Goal: Information Seeking & Learning: Learn about a topic

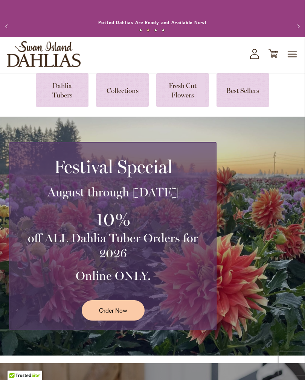
click at [52, 97] on link at bounding box center [62, 90] width 53 height 34
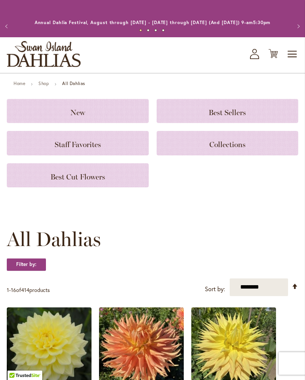
click at [66, 182] on span "Best Cut Flowers" at bounding box center [77, 177] width 55 height 9
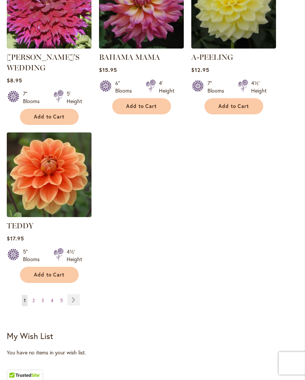
scroll to position [881, 0]
click at [70, 295] on link "Page Next" at bounding box center [73, 300] width 12 height 11
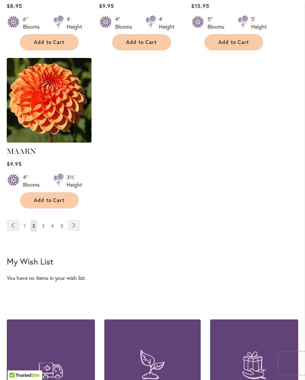
scroll to position [945, 0]
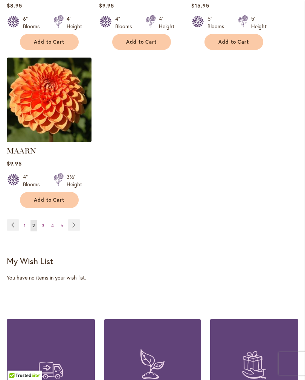
click at [72, 231] on link "Page Next" at bounding box center [74, 225] width 12 height 11
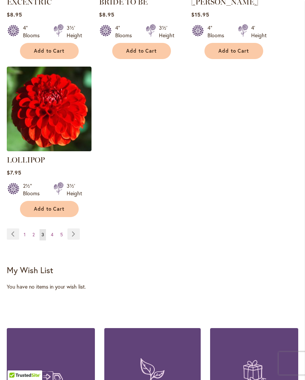
scroll to position [957, 0]
click at [68, 229] on link "Page Next" at bounding box center [73, 234] width 12 height 11
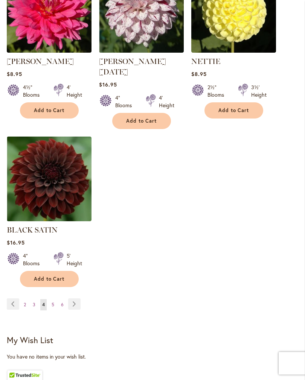
scroll to position [887, 0]
click at [30, 196] on img at bounding box center [49, 179] width 85 height 85
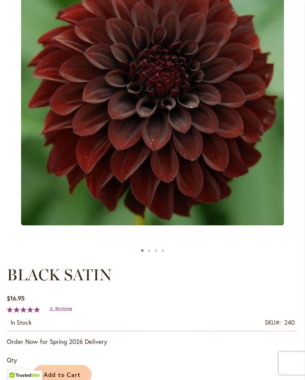
scroll to position [157, 0]
click at [147, 257] on div "BLACK SATIN" at bounding box center [149, 250] width 7 height 11
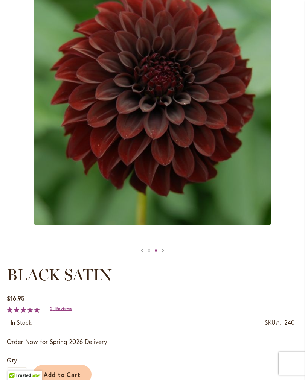
click at [161, 257] on div "BLACK SATIN" at bounding box center [162, 250] width 7 height 11
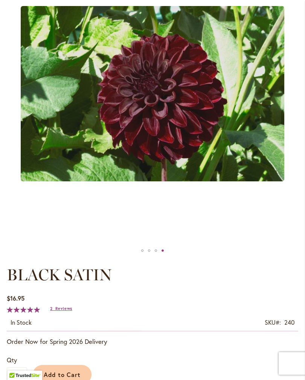
click at [137, 257] on div at bounding box center [153, 250] width 292 height 11
click at [140, 255] on div "BLACK SATIN" at bounding box center [142, 250] width 7 height 11
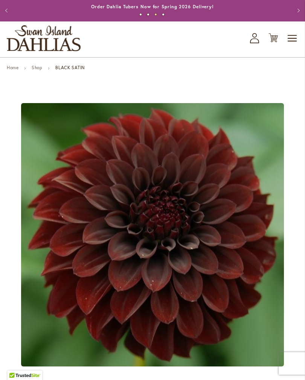
scroll to position [15, 0]
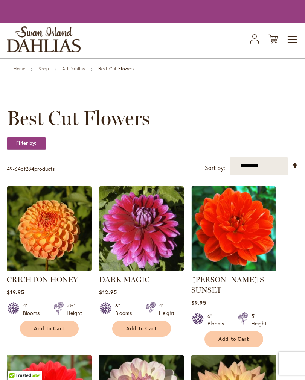
scroll to position [899, 0]
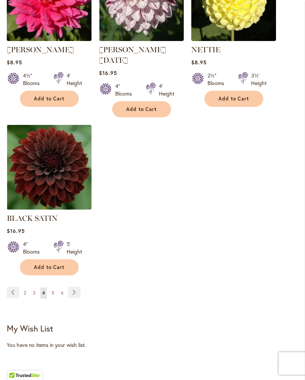
click at [70, 289] on link "Page Next" at bounding box center [74, 292] width 12 height 11
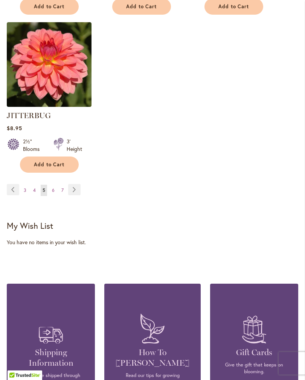
scroll to position [976, 0]
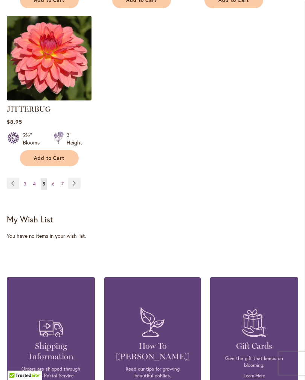
click at [74, 186] on link "Page Next" at bounding box center [74, 183] width 12 height 11
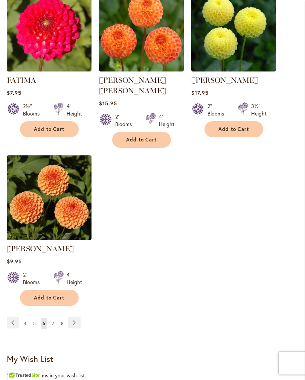
scroll to position [890, 0]
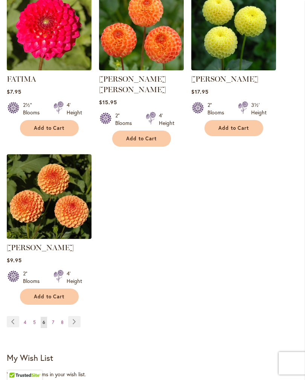
click at [64, 318] on link "Page 8" at bounding box center [62, 323] width 6 height 11
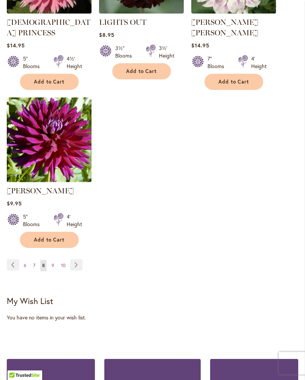
scroll to position [905, 0]
click at [33, 263] on span "7" at bounding box center [34, 266] width 2 height 6
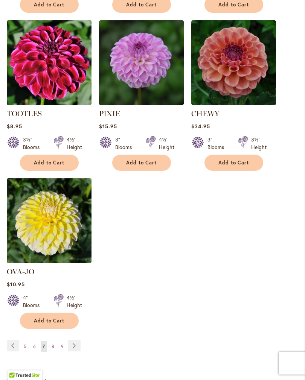
scroll to position [835, 0]
click at [62, 344] on span "9" at bounding box center [62, 347] width 3 height 6
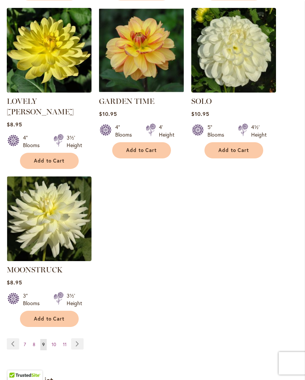
scroll to position [848, 0]
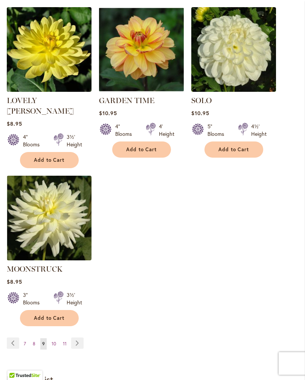
click at [67, 339] on link "Page 11" at bounding box center [65, 344] width 8 height 11
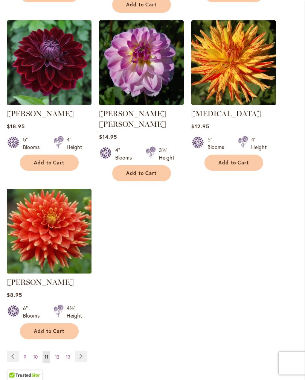
scroll to position [835, 0]
click at [78, 351] on link "Page Next" at bounding box center [81, 356] width 12 height 11
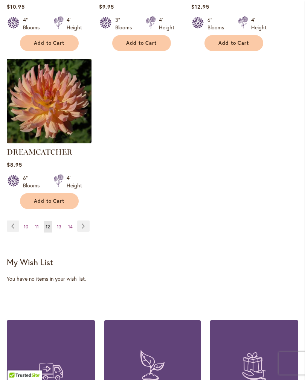
scroll to position [955, 0]
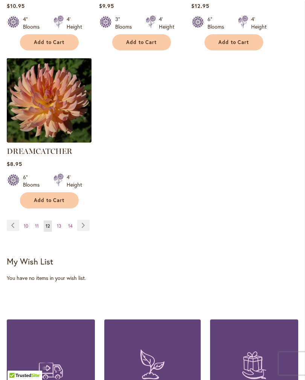
click at [80, 220] on link "Page Next" at bounding box center [83, 225] width 12 height 11
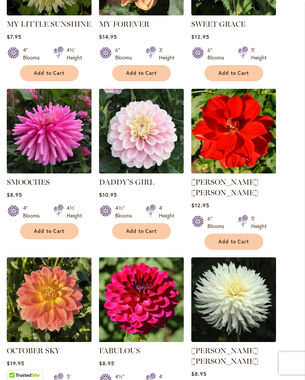
scroll to position [439, 0]
click at [244, 146] on img at bounding box center [233, 131] width 85 height 85
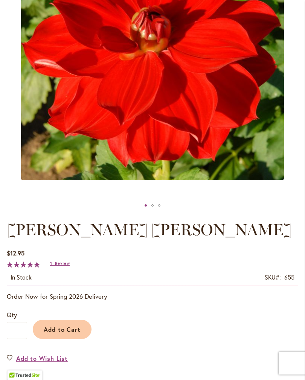
scroll to position [202, 0]
click at [155, 210] on div "MOLLY ANN" at bounding box center [152, 205] width 7 height 11
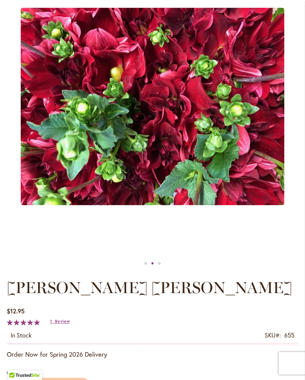
scroll to position [144, 0]
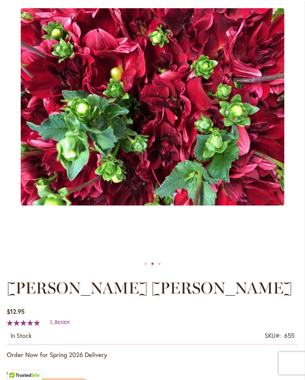
click at [162, 270] on div "MOLLY ANN" at bounding box center [159, 264] width 7 height 11
click at [162, 270] on div "MOLLY ANN" at bounding box center [159, 263] width 7 height 11
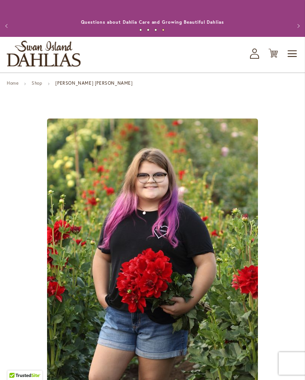
scroll to position [0, 0]
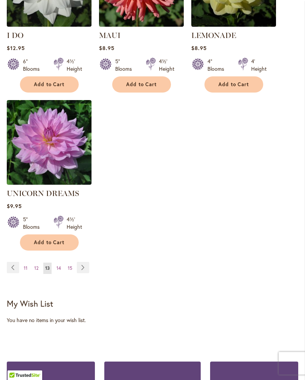
scroll to position [924, 0]
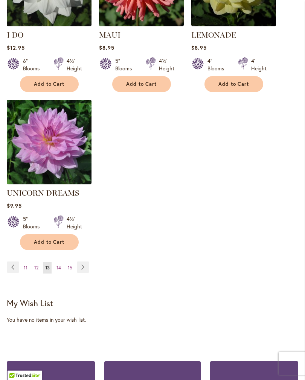
click at [86, 262] on link "Page Next" at bounding box center [83, 267] width 12 height 11
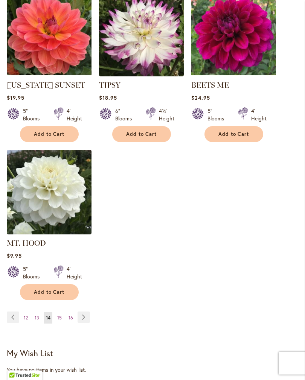
scroll to position [853, 0]
click at [88, 315] on link "Page Next" at bounding box center [84, 317] width 12 height 11
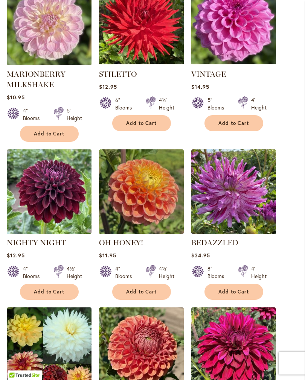
scroll to position [547, 0]
click at [32, 245] on link "NIGHTY NIGHT" at bounding box center [36, 242] width 59 height 9
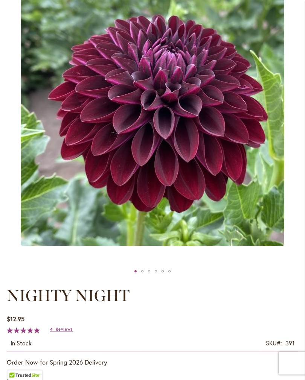
scroll to position [139, 0]
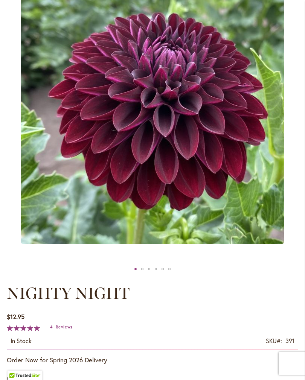
click at [20, 296] on span "NIGHTY NIGHT" at bounding box center [68, 293] width 123 height 19
click at [142, 275] on div "Nighty Night" at bounding box center [142, 269] width 7 height 11
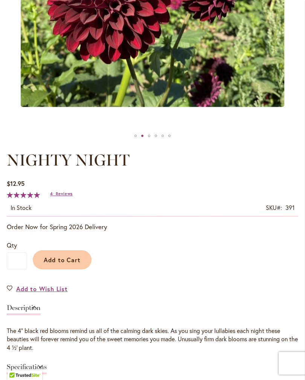
scroll to position [272, 0]
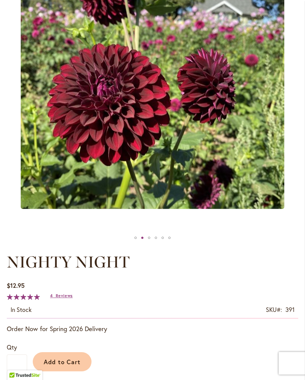
click at [151, 242] on div "Nighty Night" at bounding box center [149, 238] width 7 height 11
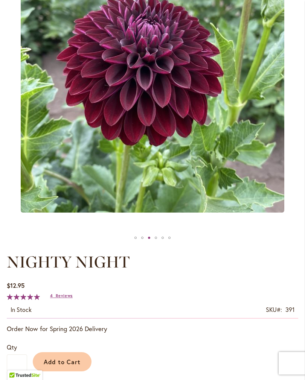
scroll to position [170, 0]
click at [155, 243] on div "Nighty Night" at bounding box center [156, 237] width 7 height 11
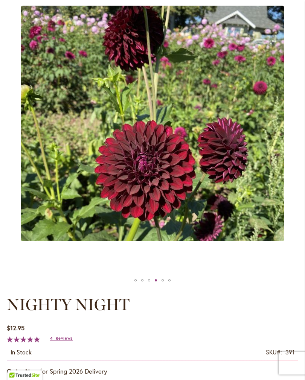
scroll to position [127, 0]
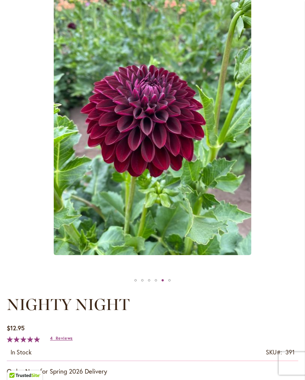
click at [160, 286] on div "Nighty Night" at bounding box center [162, 280] width 7 height 11
click at [166, 285] on div "Nighty Night" at bounding box center [162, 280] width 7 height 11
click at [164, 283] on div "Nighty Night" at bounding box center [162, 280] width 7 height 11
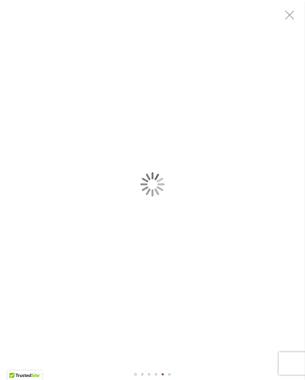
scroll to position [0, 0]
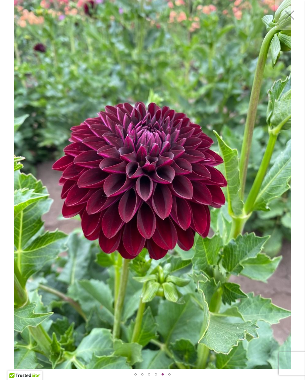
click at [168, 368] on img "Nighty Night" at bounding box center [152, 184] width 277 height 369
click at [164, 372] on div "Nighty Night" at bounding box center [162, 374] width 7 height 11
click at [173, 371] on div "Nighty Night" at bounding box center [169, 374] width 7 height 11
click at [172, 373] on div "Nighty Night" at bounding box center [169, 374] width 7 height 11
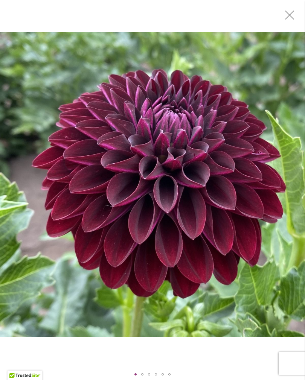
click at [137, 371] on div "Nighty Night" at bounding box center [135, 374] width 7 height 11
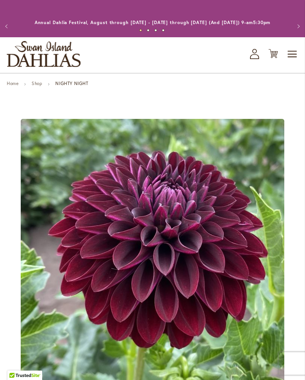
scroll to position [107, 0]
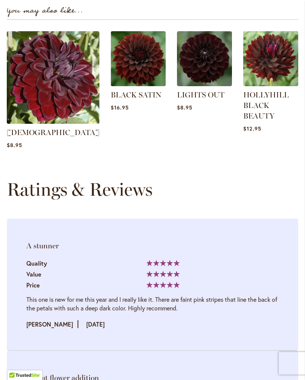
scroll to position [885, 0]
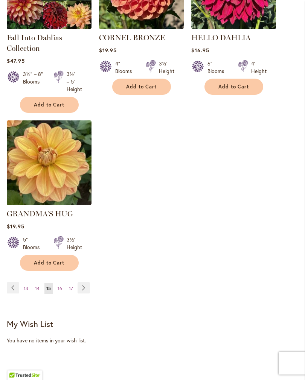
scroll to position [911, 0]
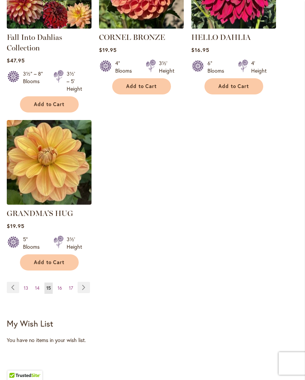
click at [82, 291] on link "Page Next" at bounding box center [84, 287] width 12 height 11
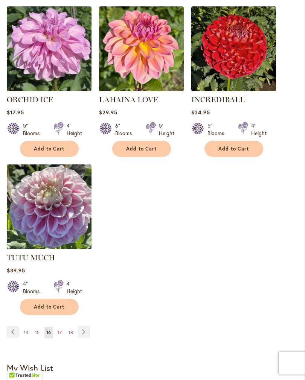
scroll to position [857, 0]
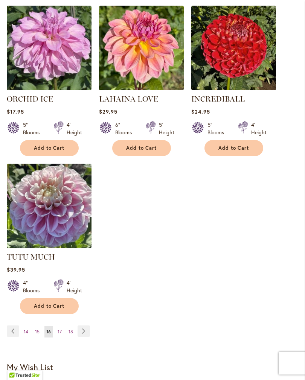
click at [81, 337] on link "Page Next" at bounding box center [84, 331] width 12 height 11
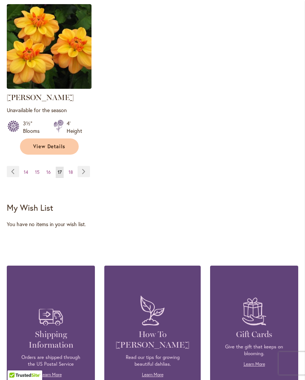
scroll to position [996, 0]
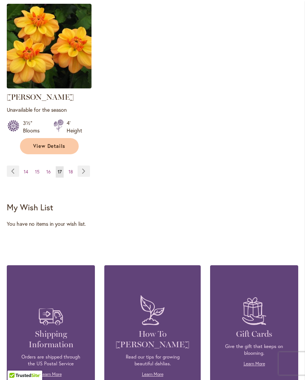
click at [81, 177] on link "Page Next" at bounding box center [84, 171] width 12 height 11
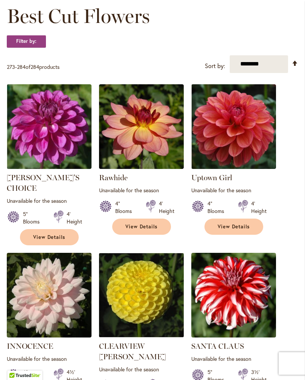
scroll to position [117, 0]
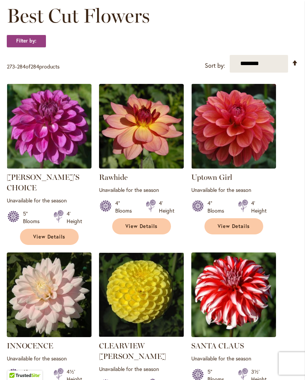
click at [205, 182] on link "Uptown Girl" at bounding box center [211, 177] width 41 height 9
click at [219, 147] on img at bounding box center [233, 126] width 85 height 85
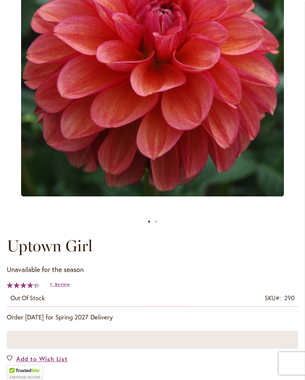
scroll to position [185, 0]
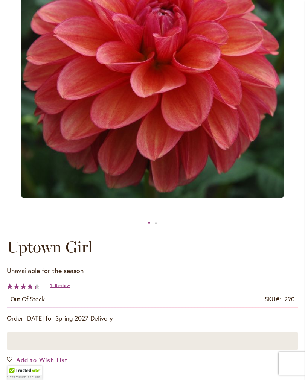
click at [151, 228] on div "Uptown Girl" at bounding box center [149, 222] width 7 height 11
click at [153, 229] on div "Uptown Girl" at bounding box center [156, 222] width 7 height 11
click at [150, 228] on div "Uptown Girl" at bounding box center [149, 222] width 7 height 11
click at [158, 229] on div "Uptown Girl" at bounding box center [156, 222] width 7 height 11
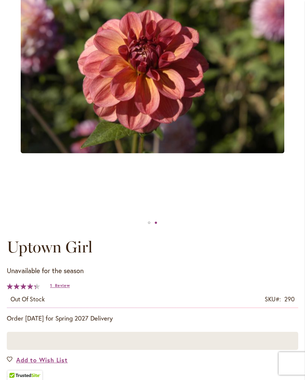
click at [153, 226] on div "Uptown Girl" at bounding box center [156, 222] width 7 height 11
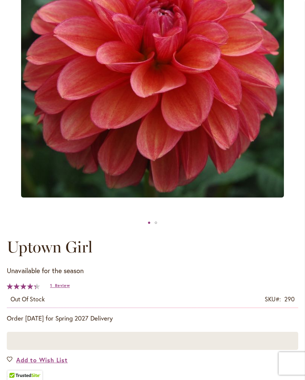
click at [148, 229] on div "Uptown Girl" at bounding box center [149, 222] width 7 height 11
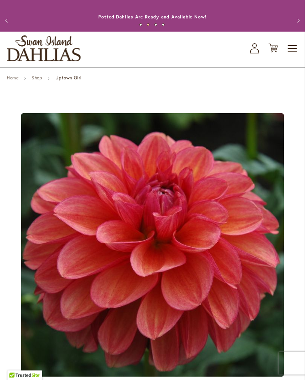
scroll to position [0, 0]
